Goal: Communication & Community: Participate in discussion

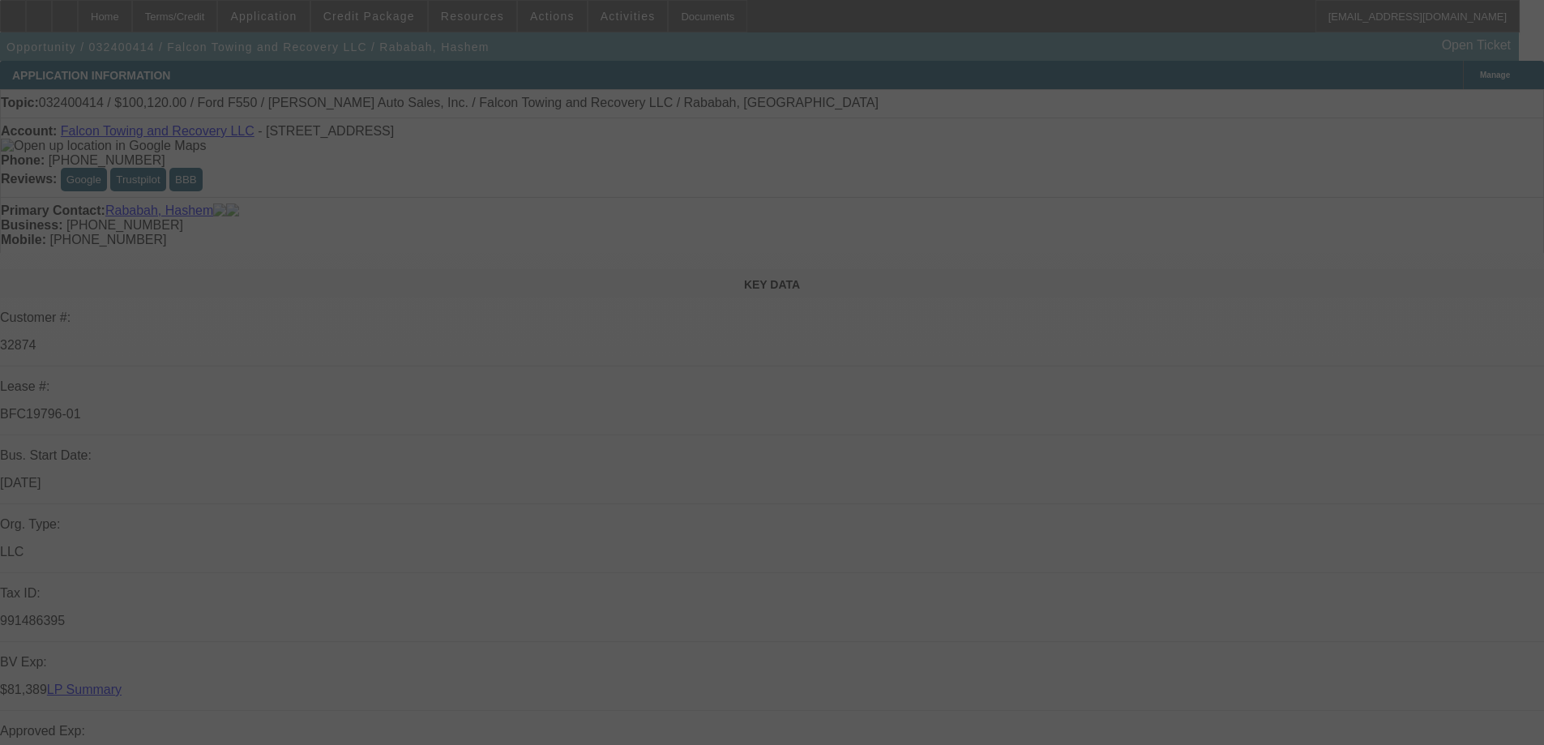
select select "0"
select select "2"
select select "0.1"
select select "4"
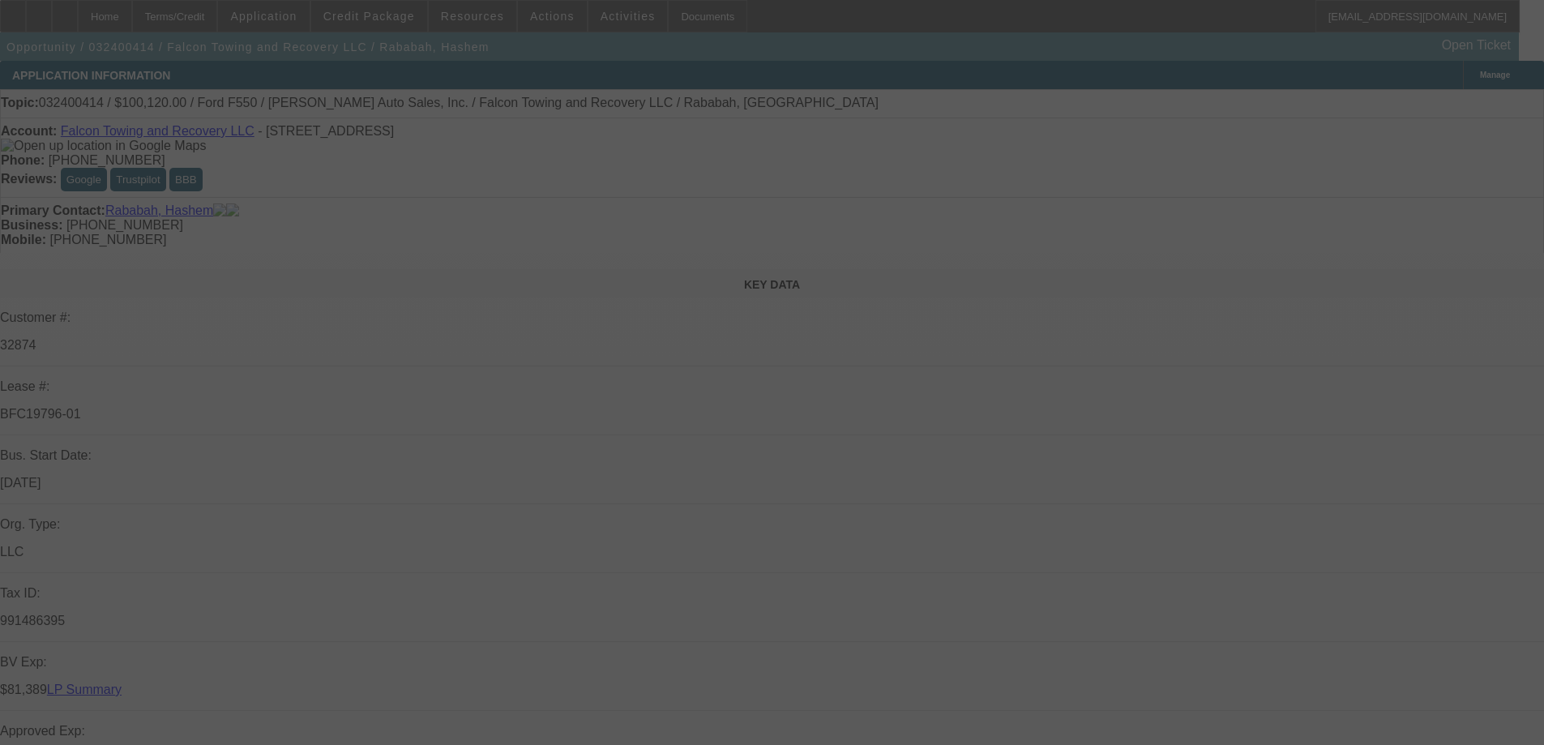
select select "0"
select select "2"
select select "0.1"
select select "4"
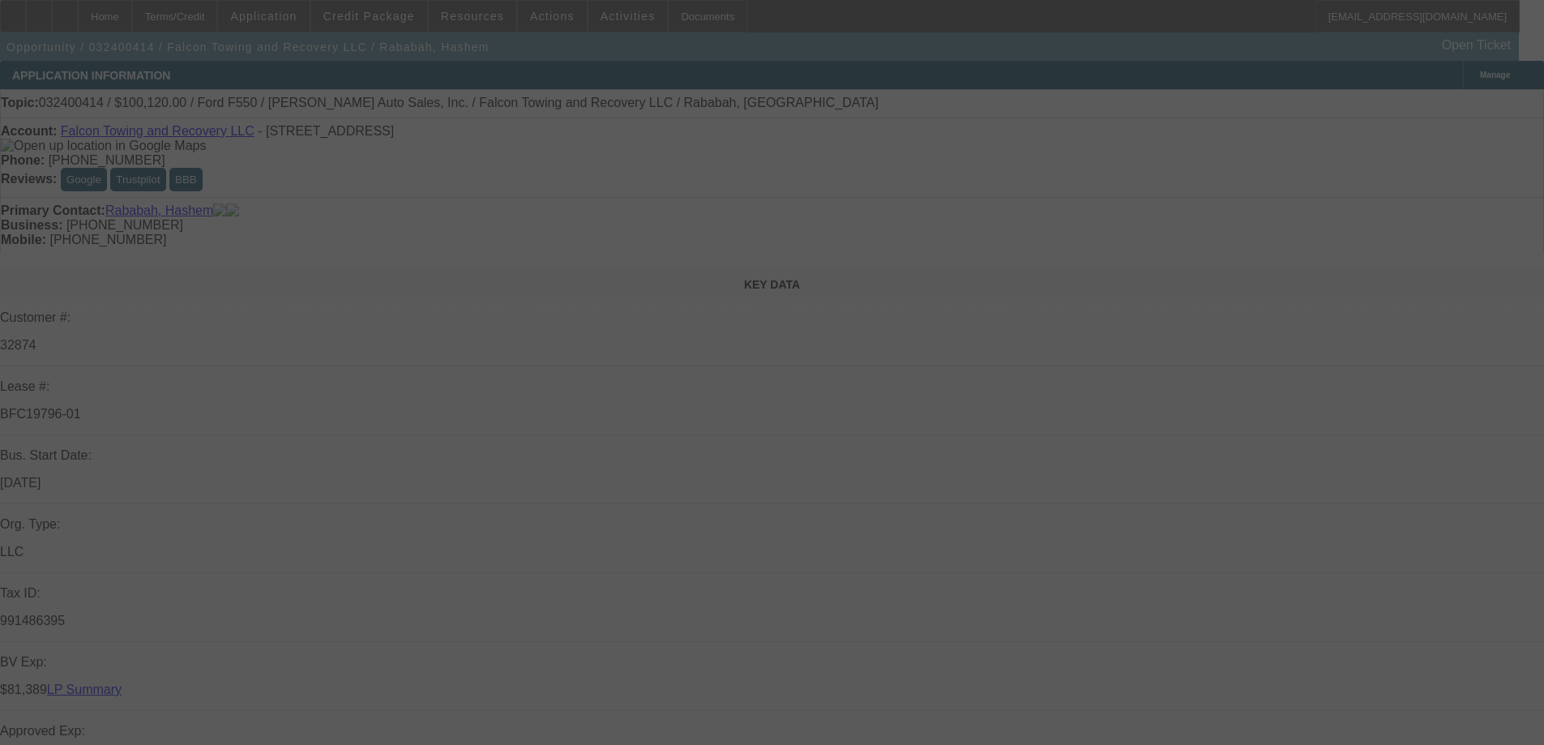
select select "0"
select select "2"
select select "0.1"
select select "4"
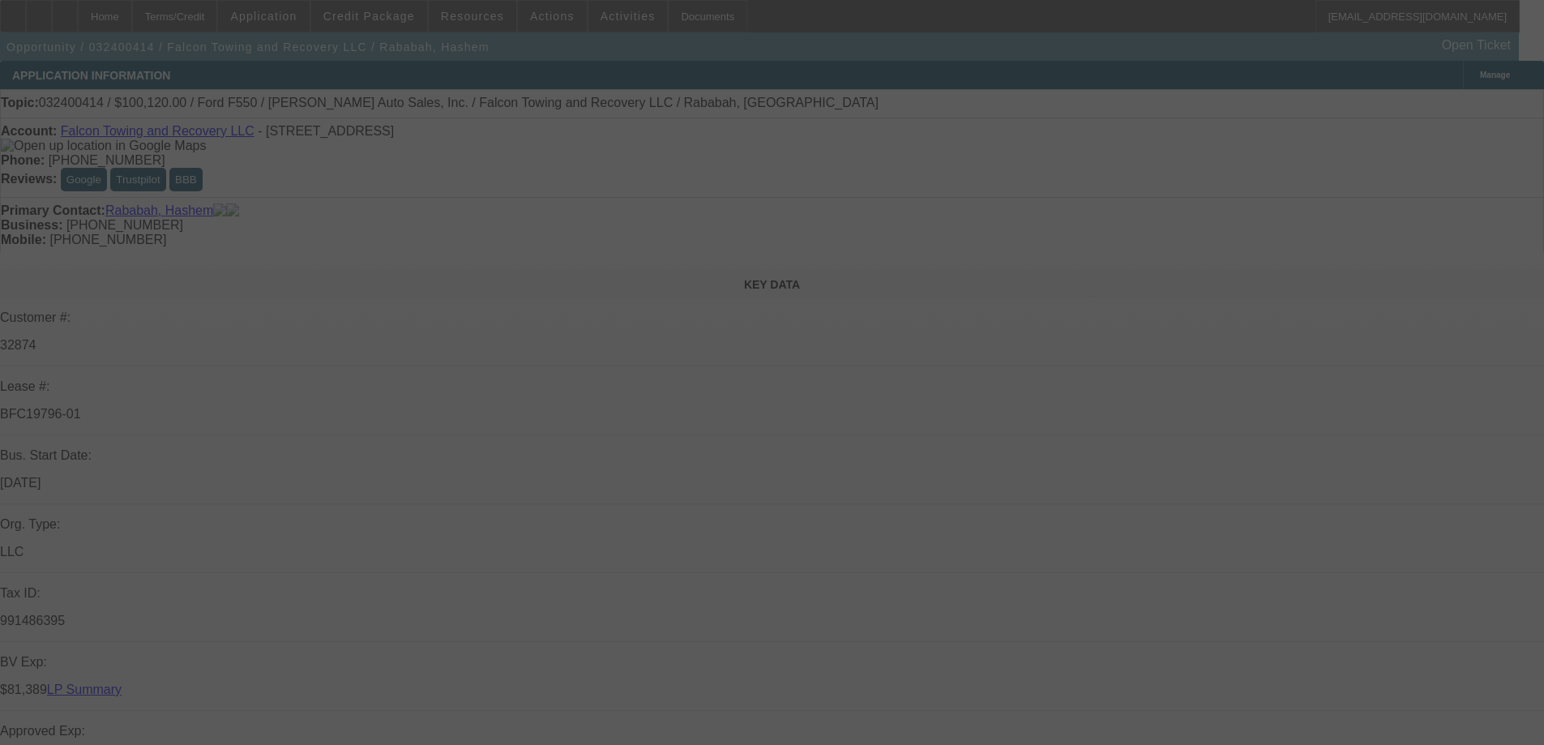
select select "0"
select select "2"
select select "0.1"
select select "4"
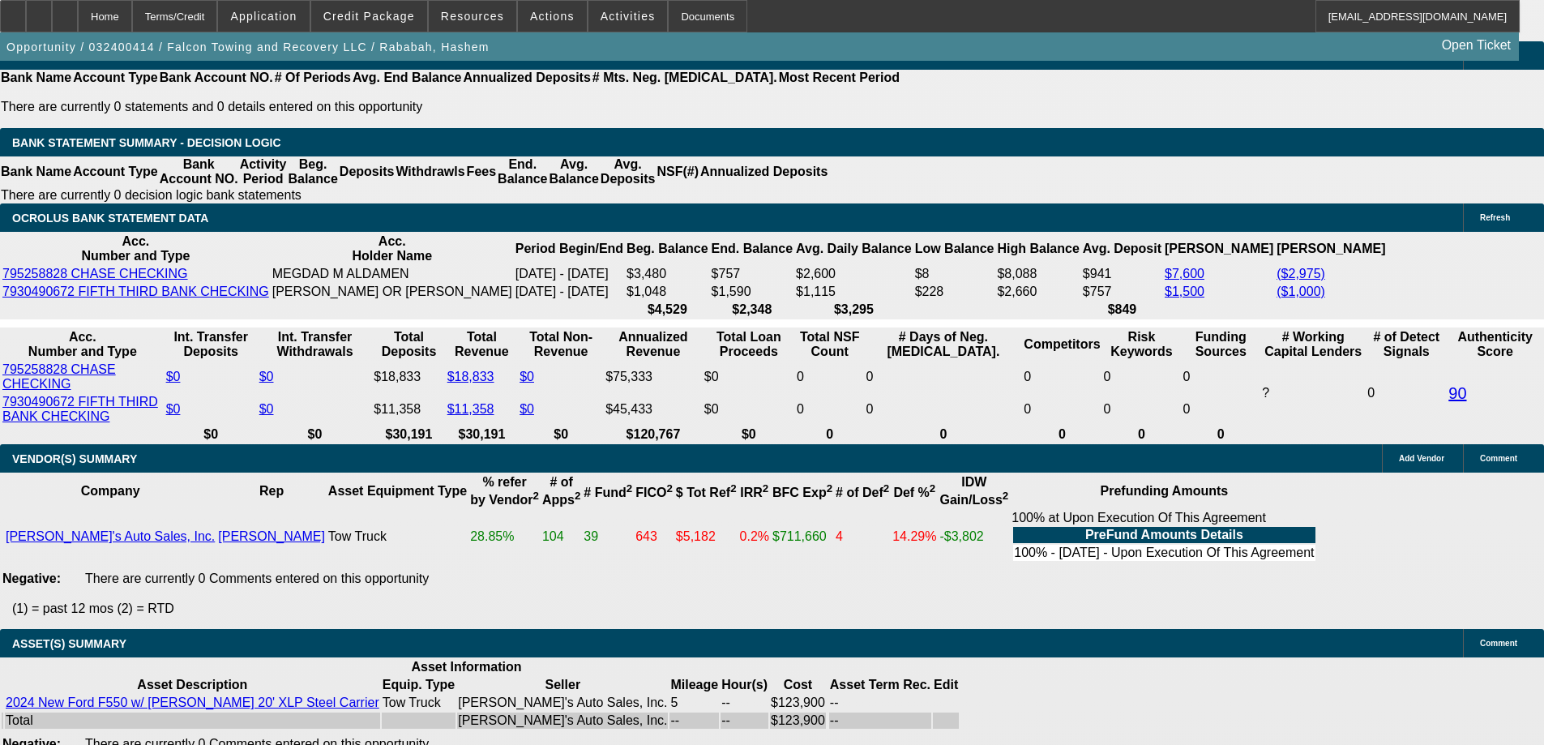
scroll to position [1459, 0]
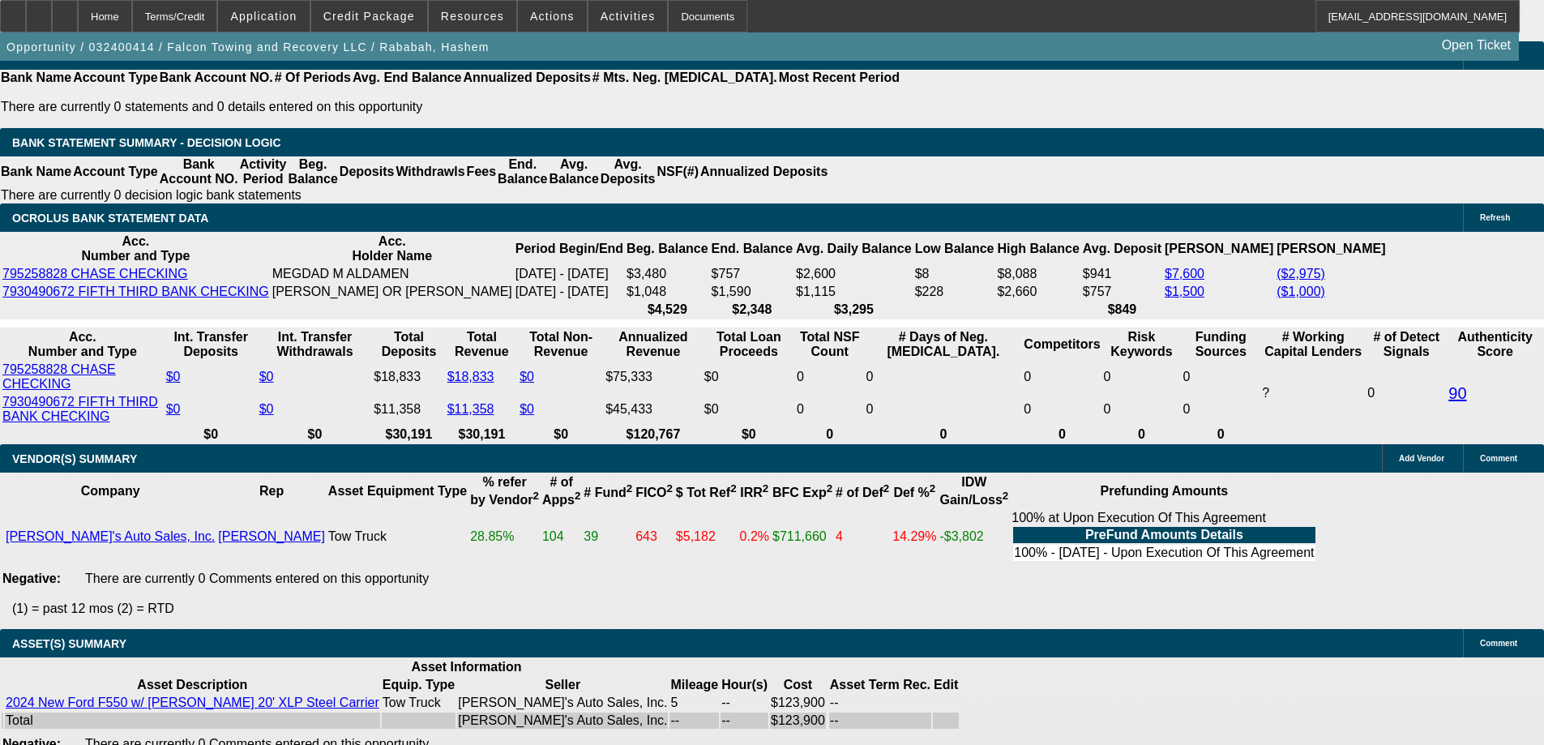
scroll to position [956, 0]
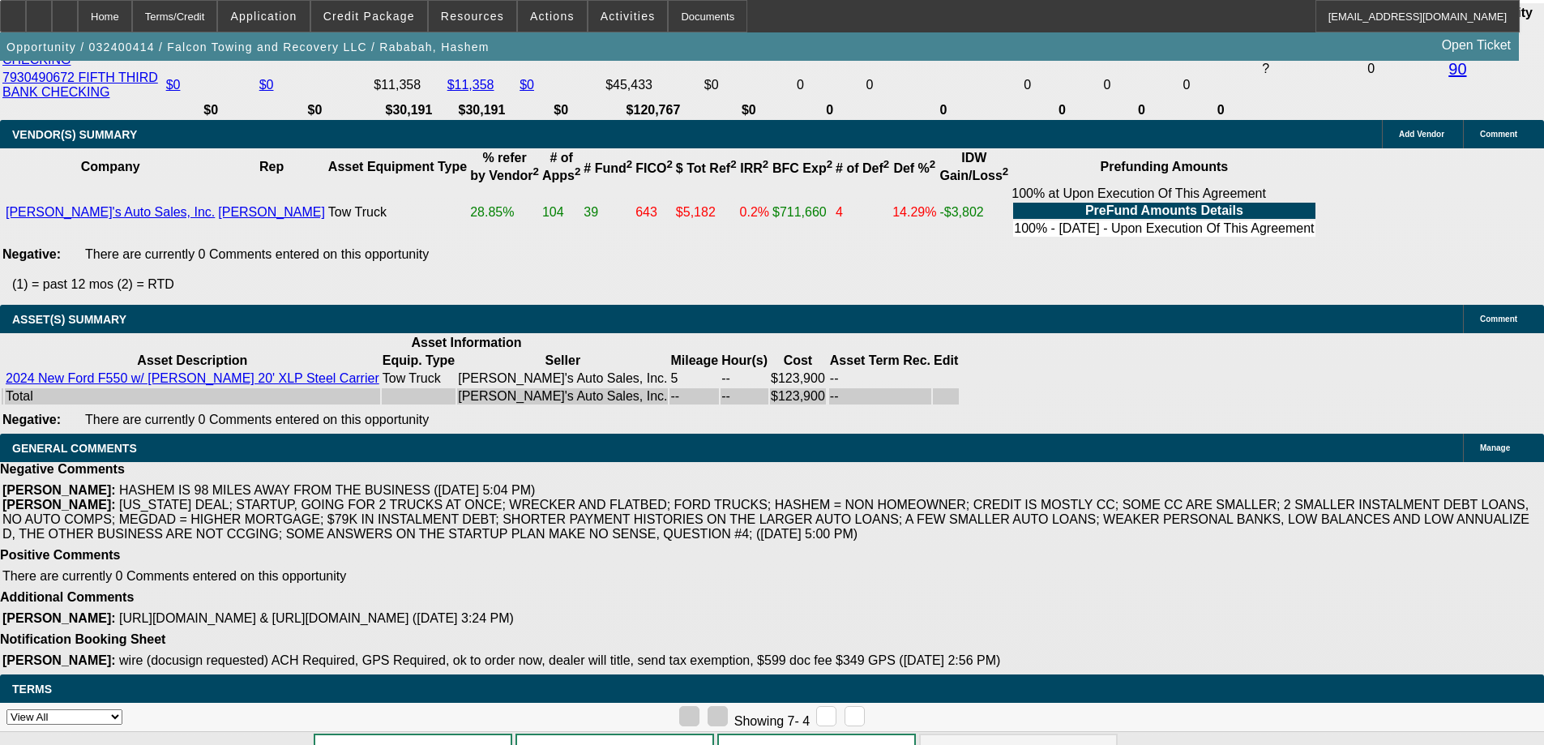
scroll to position [2837, 0]
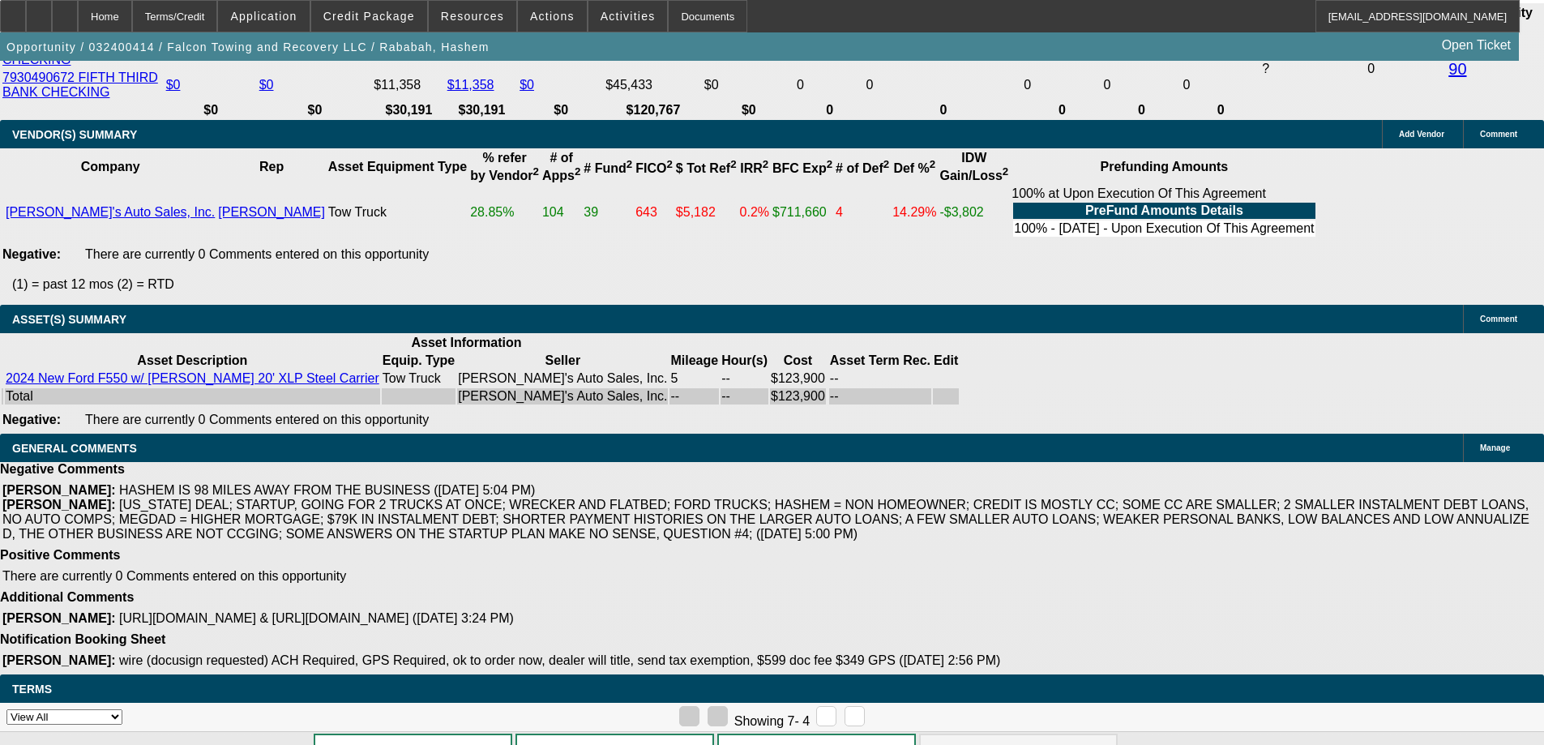
scroll to position [0, 0]
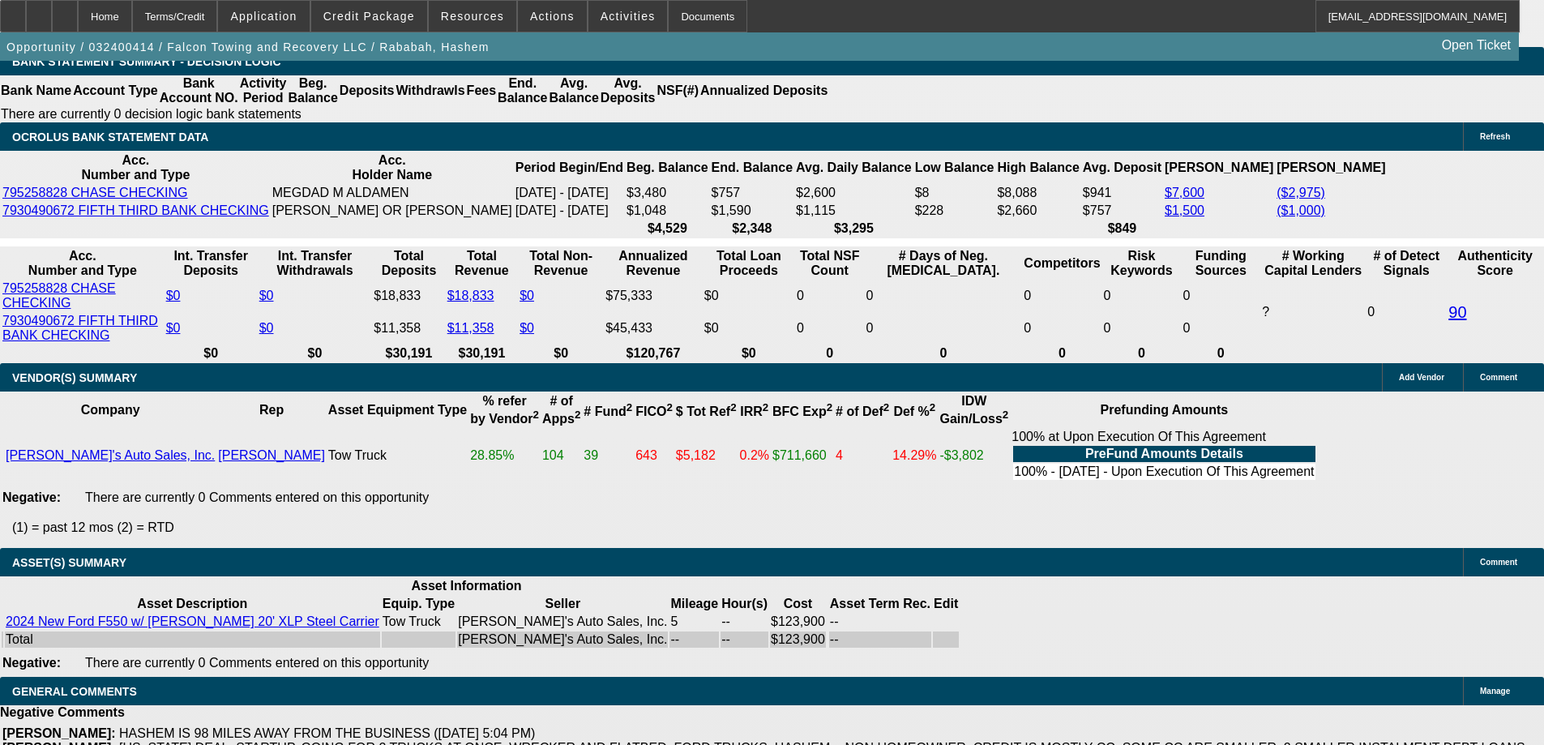
scroll to position [2653, 0]
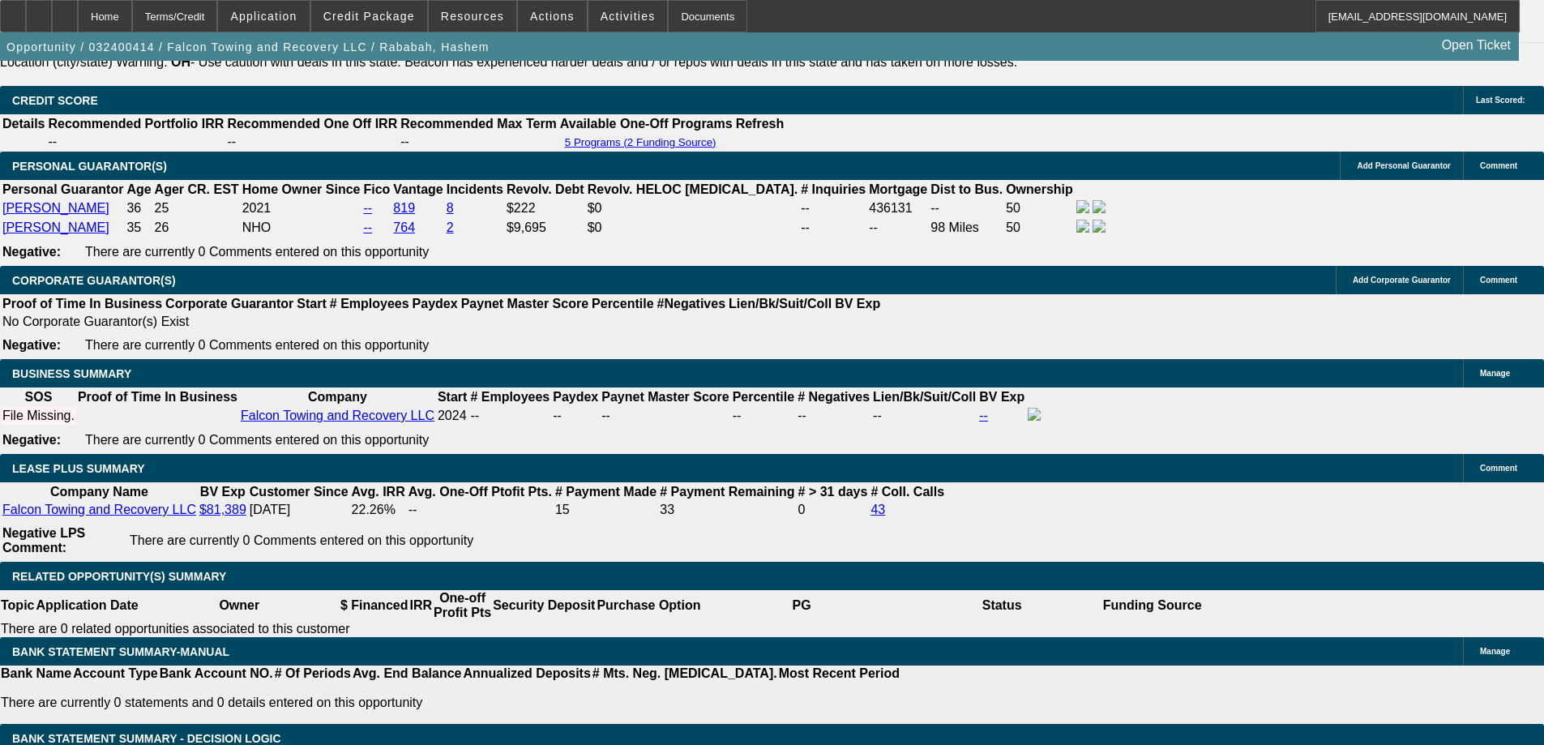
scroll to position [2411, 0]
